Goal: Transaction & Acquisition: Register for event/course

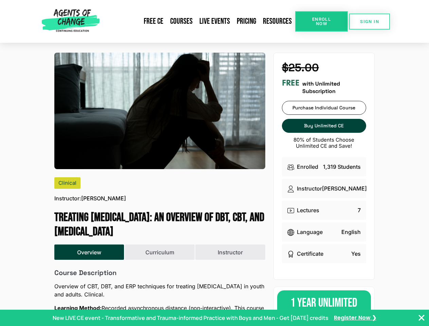
click at [214, 163] on img at bounding box center [159, 111] width 211 height 117
click at [278, 21] on link "Resources" at bounding box center [278, 22] width 36 height 16
click at [321, 21] on span "Enroll Now" at bounding box center [321, 21] width 31 height 9
click at [370, 21] on span "SIGN IN" at bounding box center [369, 21] width 19 height 4
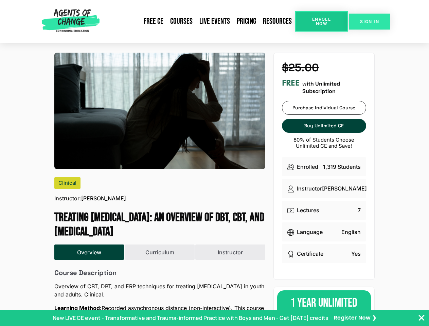
click at [370, 21] on span "SIGN IN" at bounding box center [369, 21] width 19 height 4
click at [89, 252] on button "Overview" at bounding box center [89, 253] width 70 height 16
click at [160, 252] on button "Curriculum" at bounding box center [160, 253] width 70 height 16
click at [230, 252] on button "Instructor" at bounding box center [230, 253] width 70 height 16
click at [214, 318] on p "New LIVE CE event - Transformative and Trauma-informed Practice with Boys and M…" at bounding box center [191, 318] width 276 height 8
